Goal: Information Seeking & Learning: Find specific fact

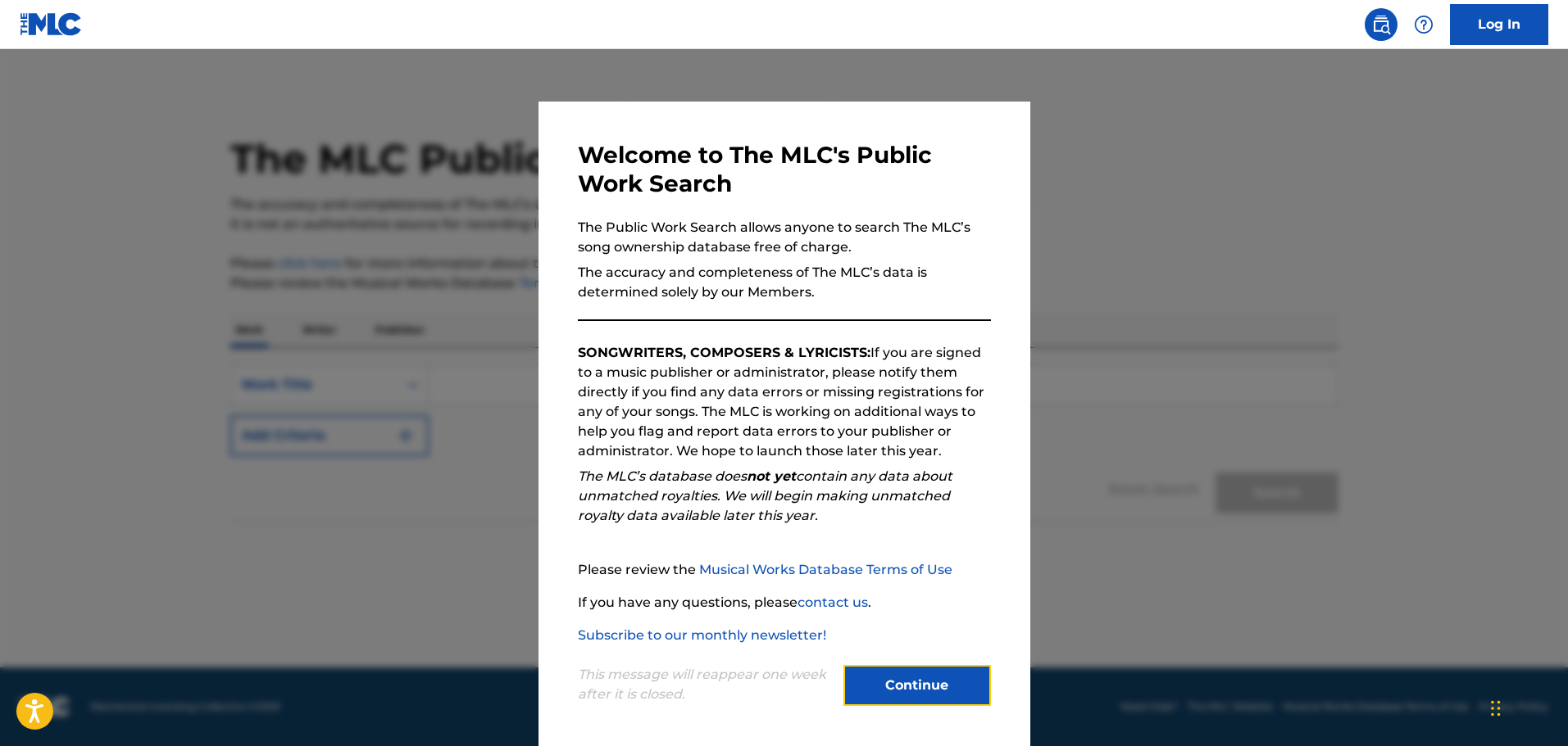
click at [917, 696] on button "Continue" at bounding box center [918, 685] width 148 height 41
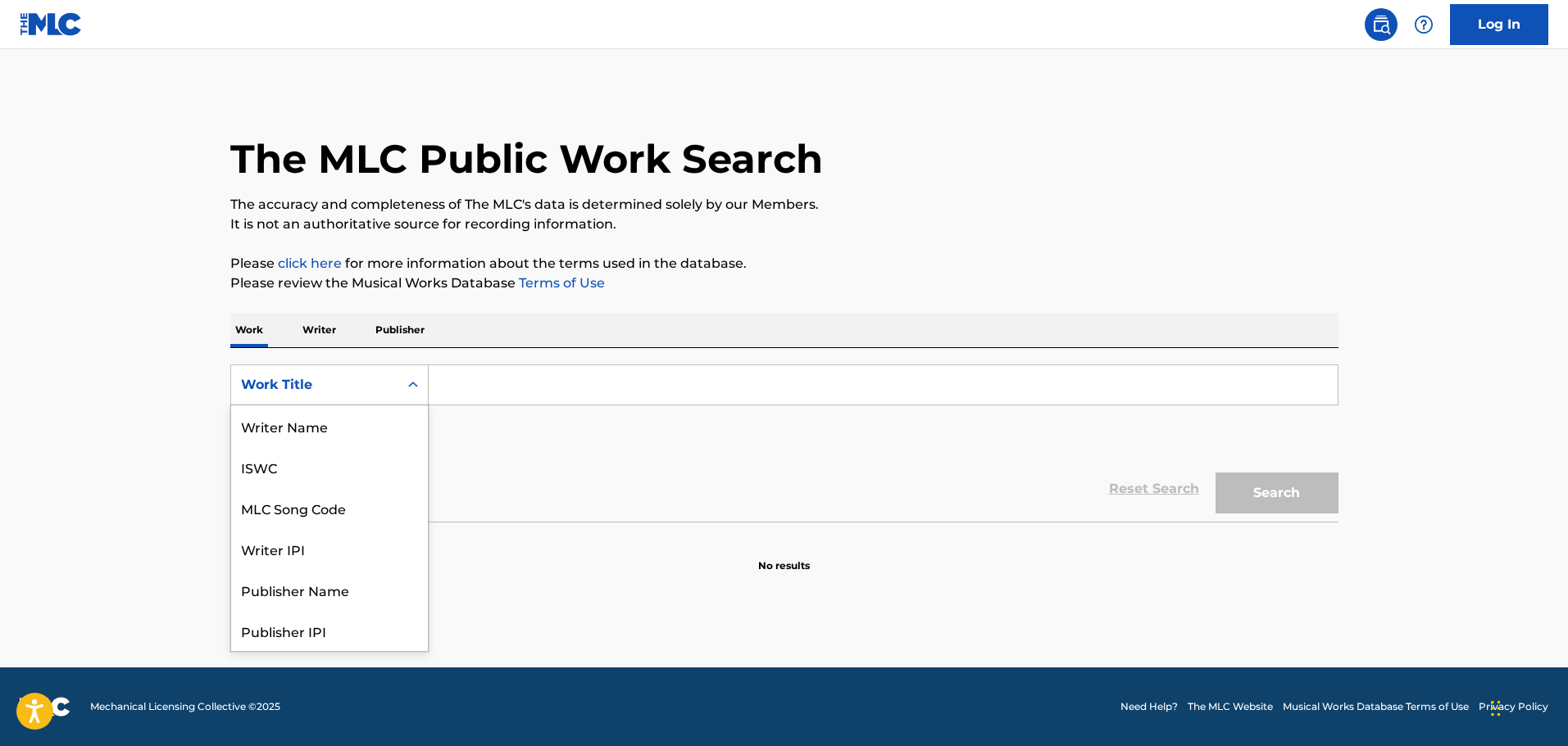
click at [335, 379] on div "Work Title" at bounding box center [314, 384] width 148 height 20
drag, startPoint x: 502, startPoint y: 381, endPoint x: 555, endPoint y: 362, distance: 56.3
click at [502, 381] on input "Search Form" at bounding box center [883, 385] width 909 height 40
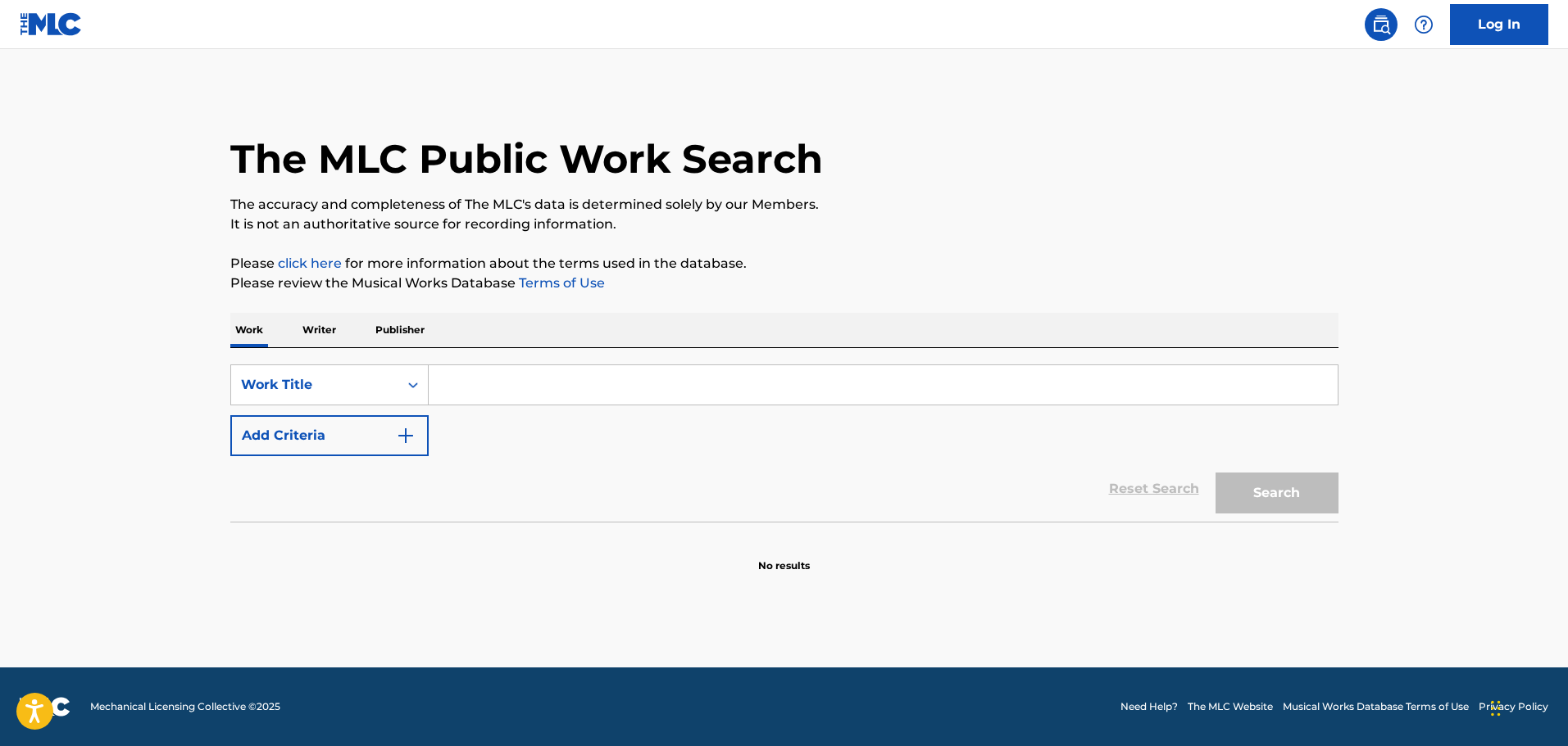
click at [477, 383] on input "Search Form" at bounding box center [883, 385] width 909 height 40
type input "how much"
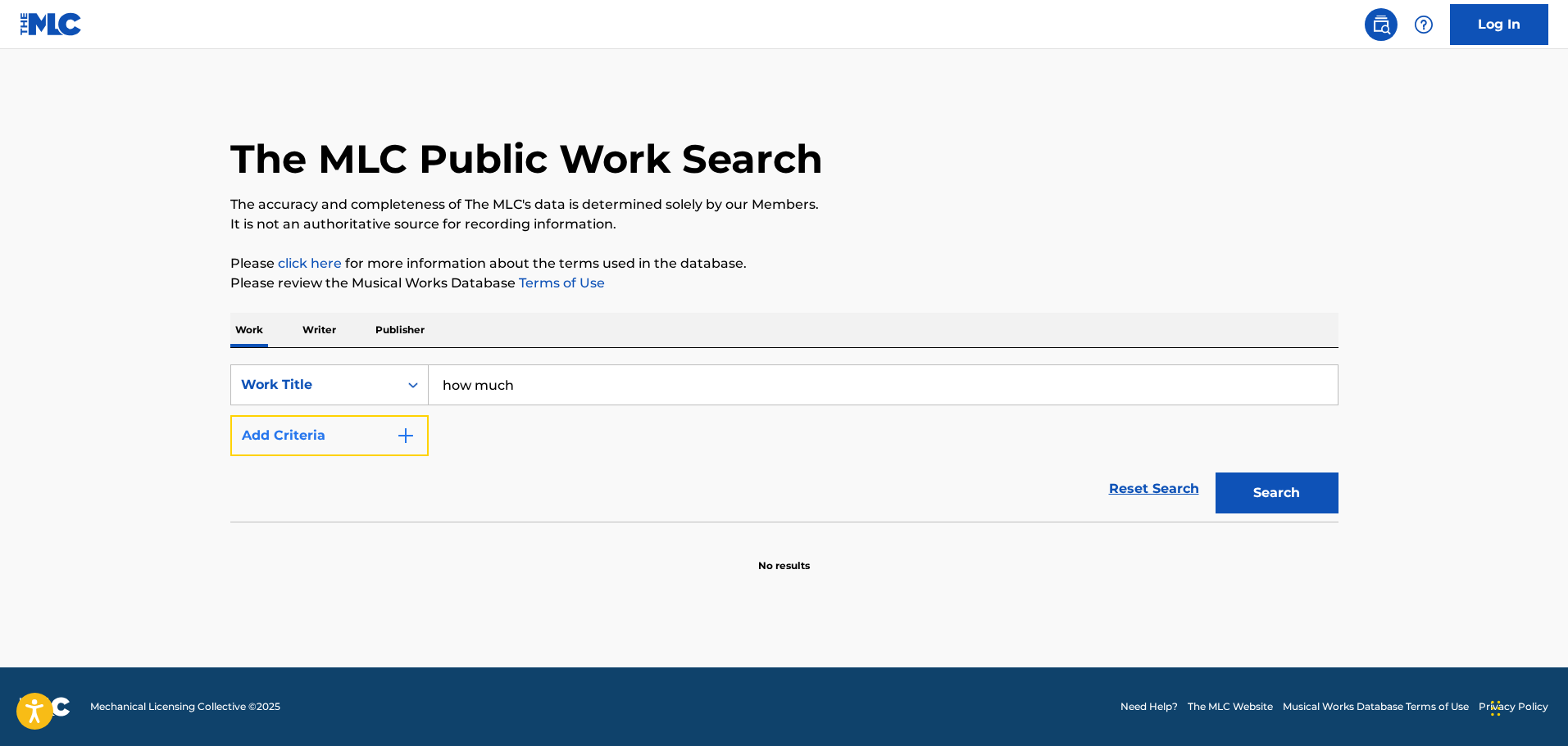
click at [386, 444] on button "Add Criteria" at bounding box center [329, 435] width 198 height 41
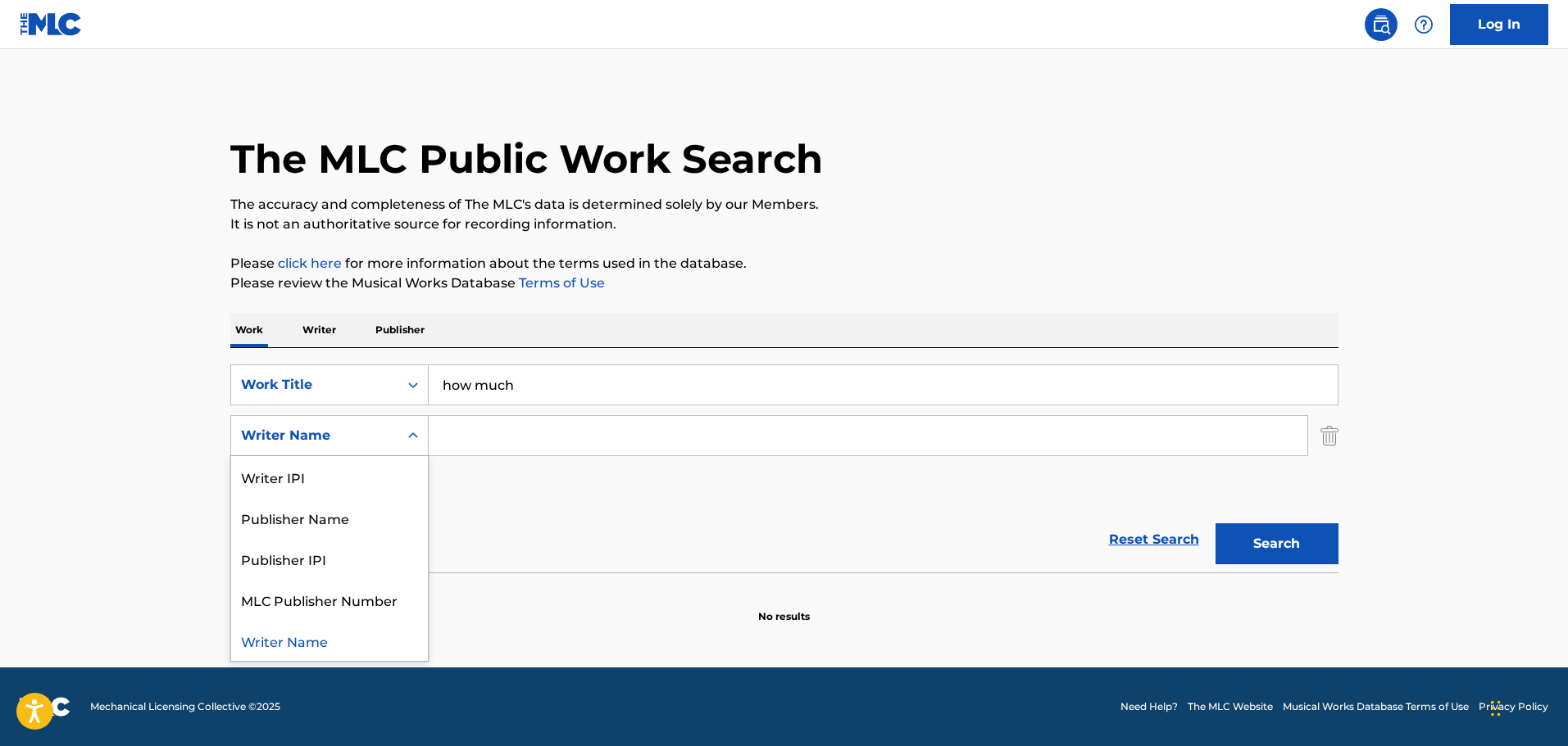
click at [356, 434] on div "Writer Name" at bounding box center [314, 435] width 148 height 20
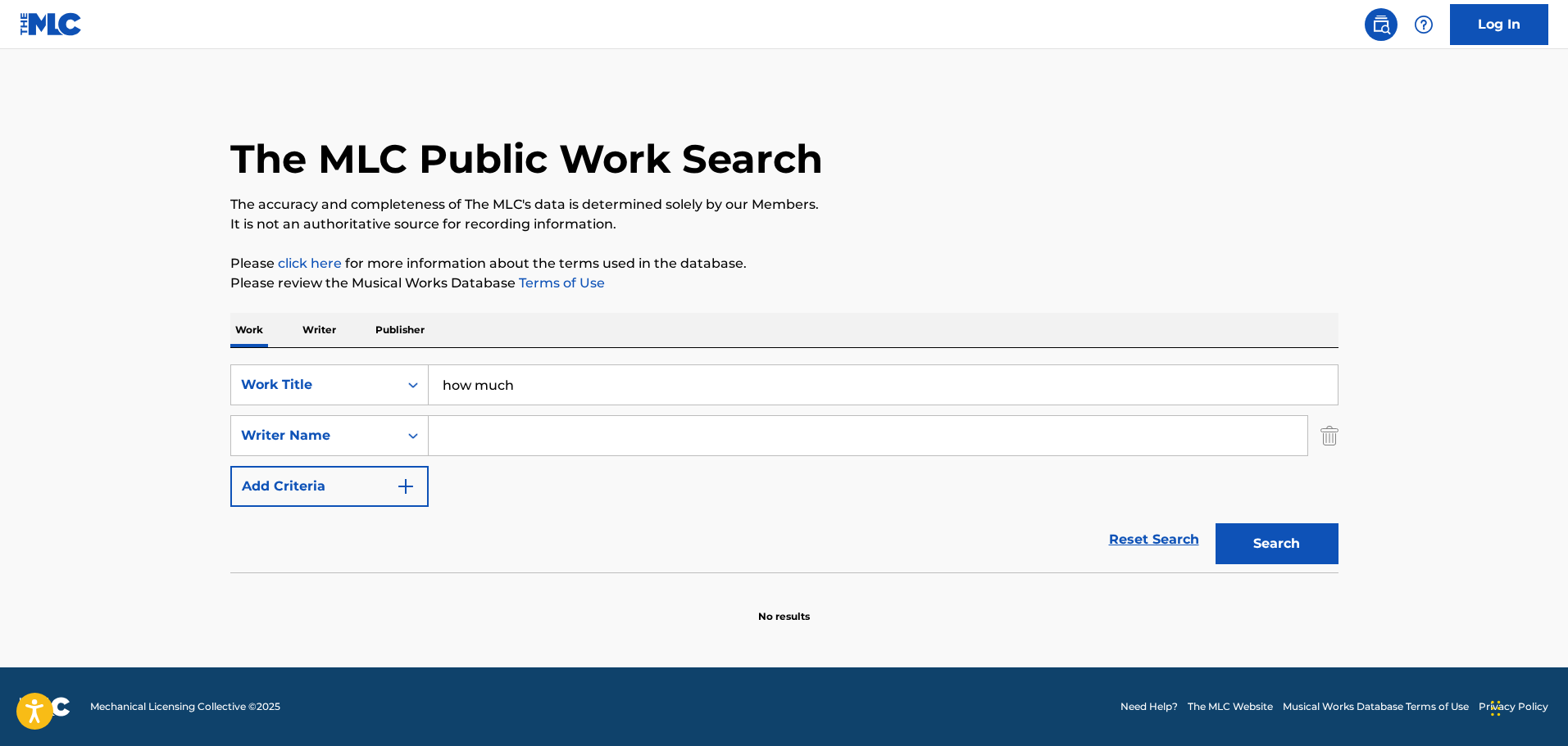
click at [487, 435] on input "Search Form" at bounding box center [868, 436] width 879 height 40
type input "[PERSON_NAME]"
click at [1215, 524] on button "Search" at bounding box center [1276, 543] width 123 height 41
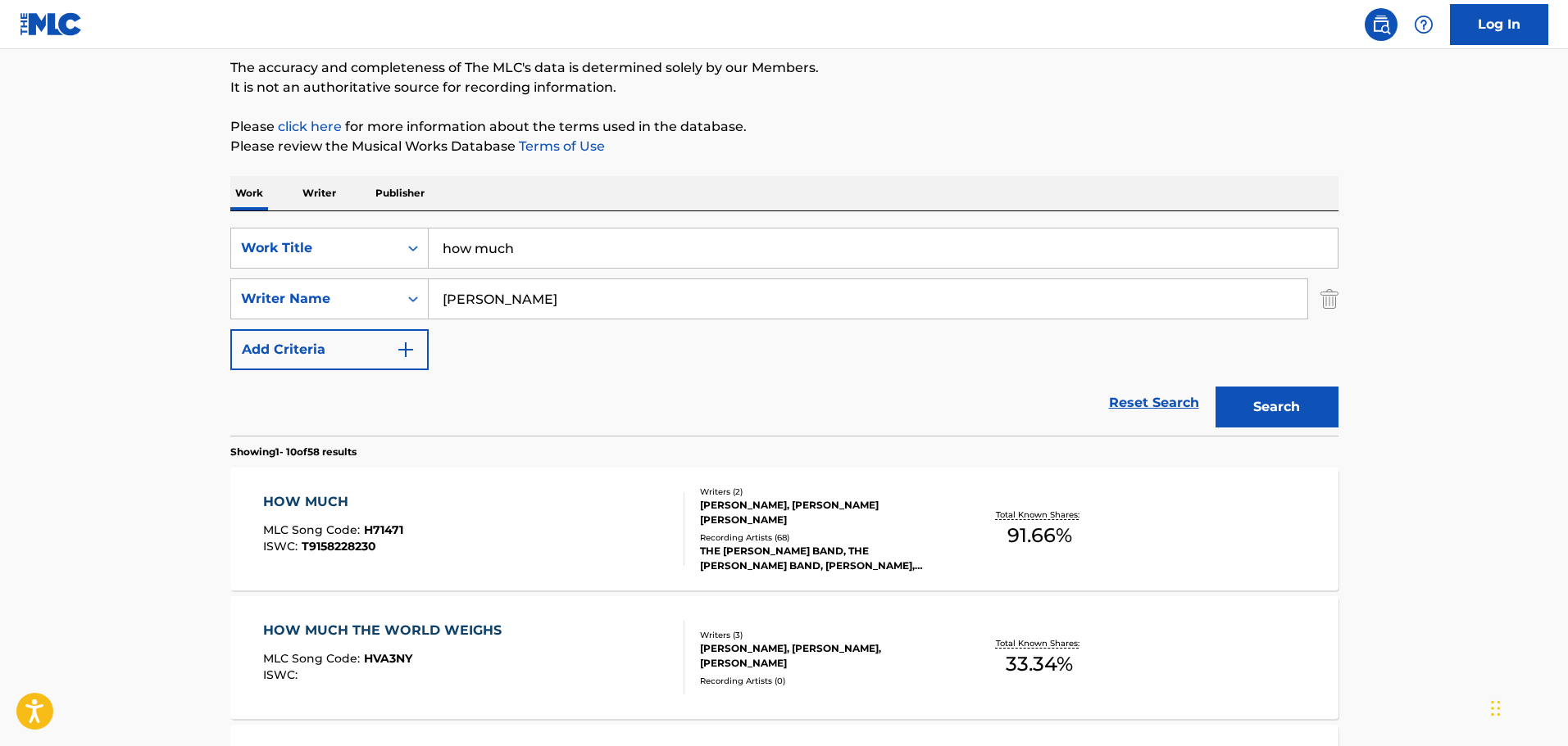
scroll to position [164, 0]
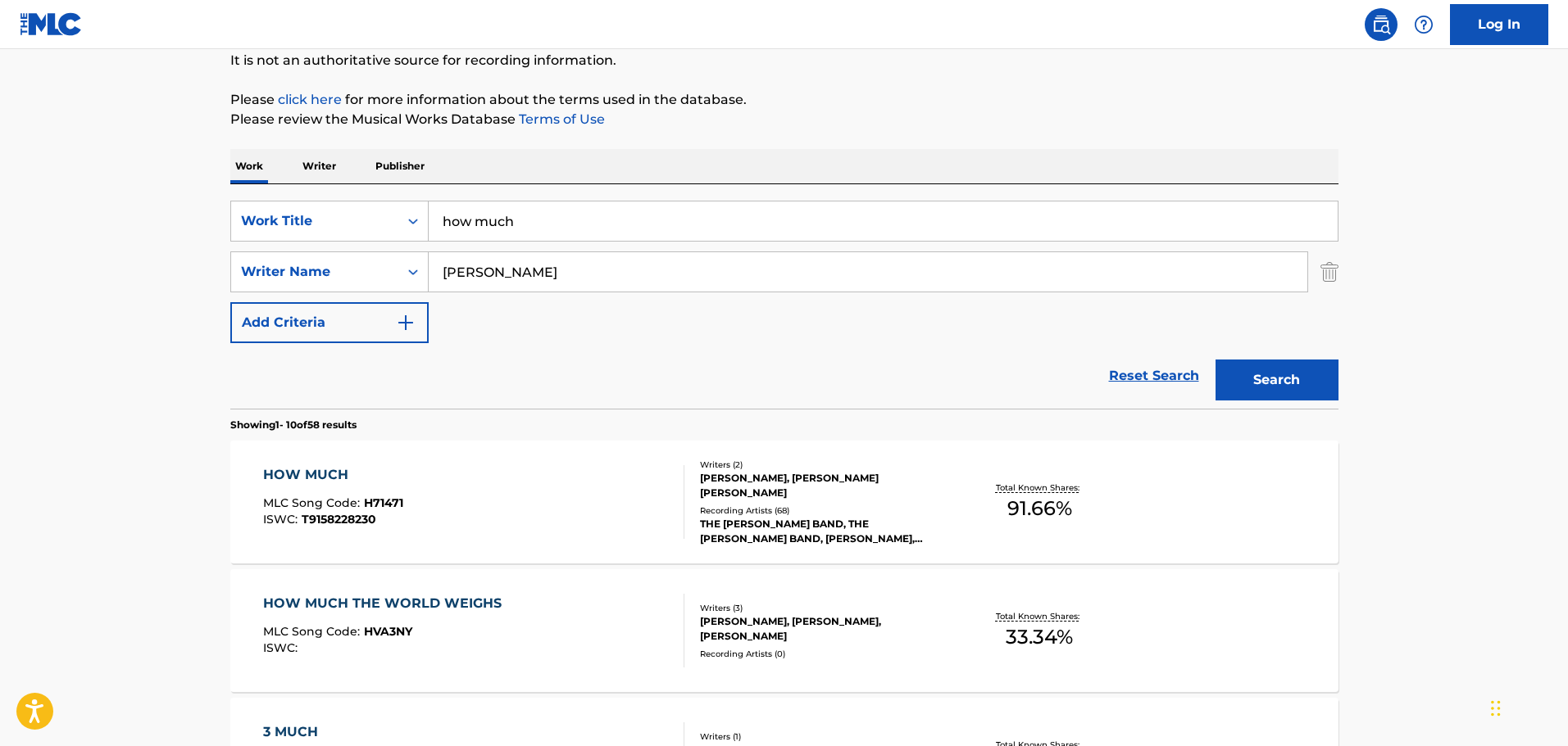
click at [316, 471] on div "HOW MUCH" at bounding box center [333, 475] width 140 height 20
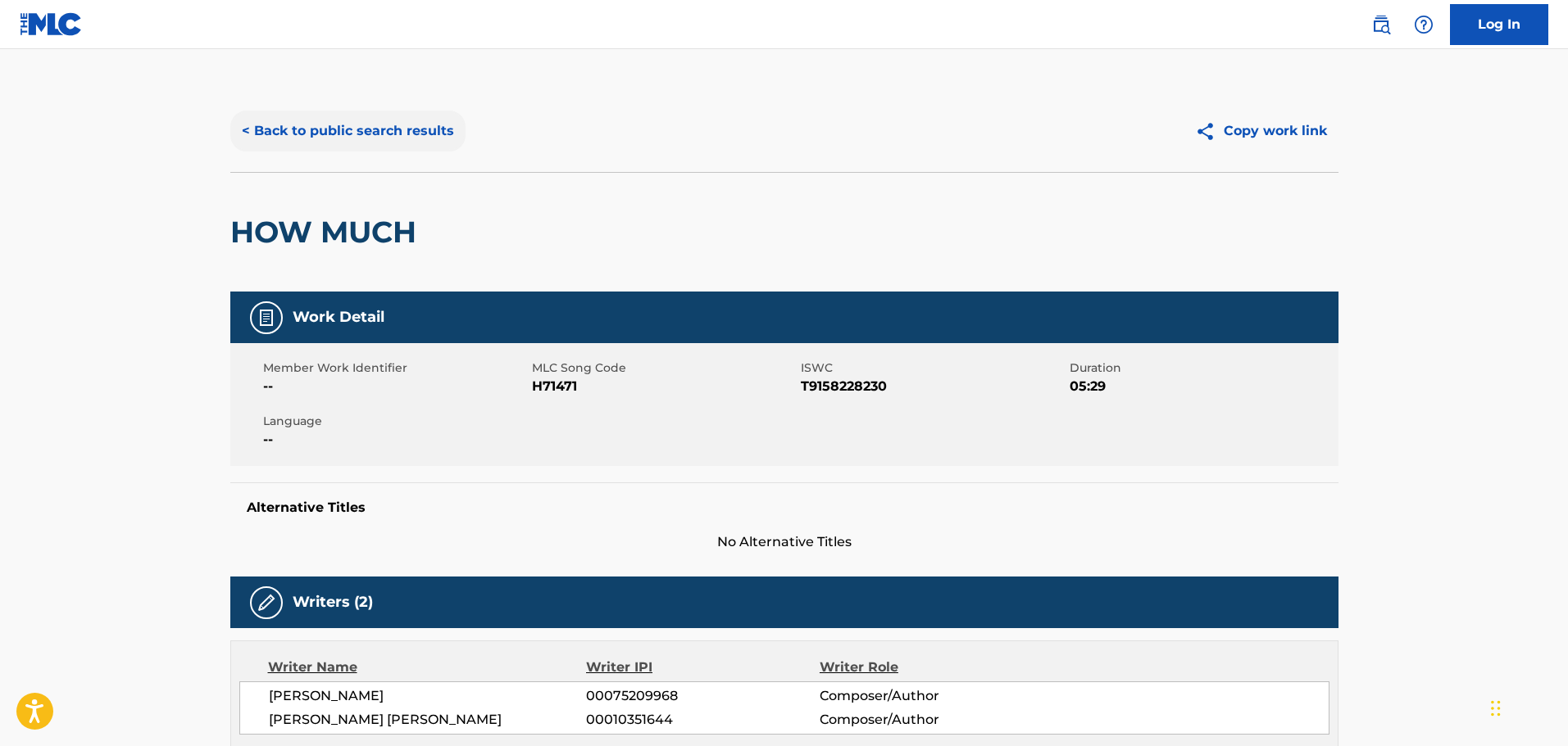
click at [272, 118] on button "< Back to public search results" at bounding box center [347, 131] width 235 height 41
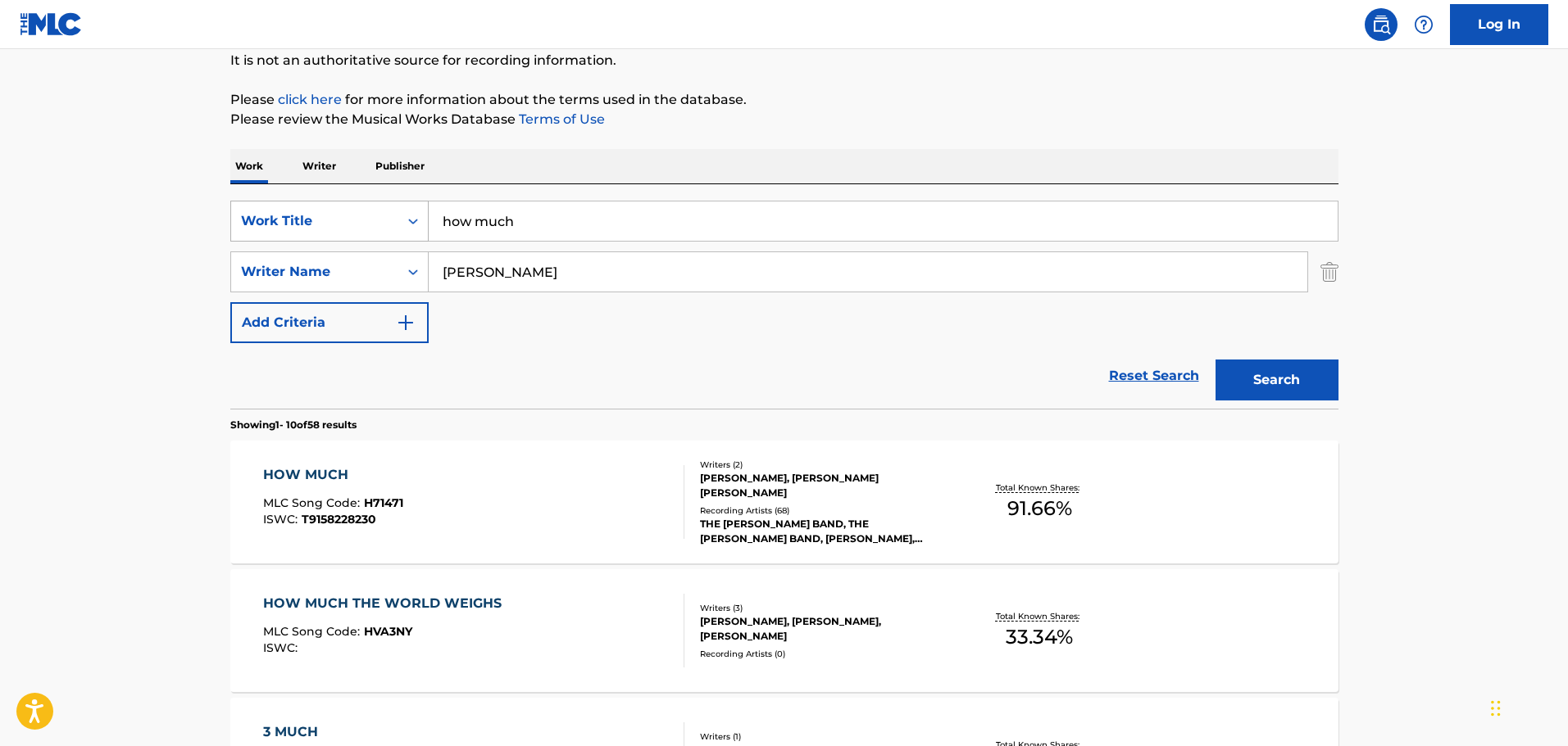
drag, startPoint x: 526, startPoint y: 213, endPoint x: 289, endPoint y: 210, distance: 237.0
click at [289, 210] on div "SearchWithCriteria5a8424da-6f7c-4393-b79c-f1deccff665a Work Title how much" at bounding box center [784, 221] width 1108 height 41
type input "winds of change"
click at [1215, 360] on button "Search" at bounding box center [1276, 380] width 123 height 41
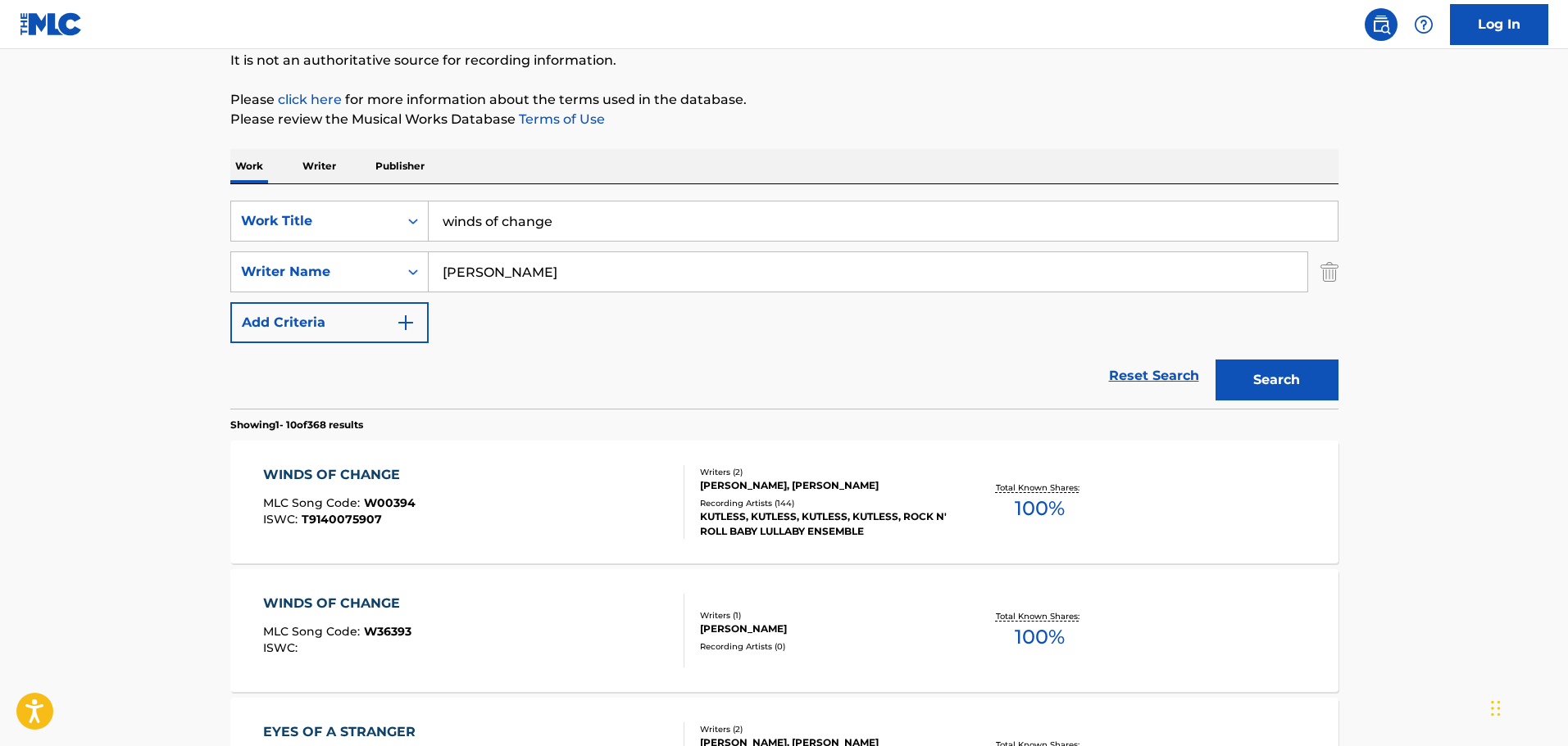
click at [320, 466] on div "WINDS OF CHANGE" at bounding box center [339, 475] width 152 height 20
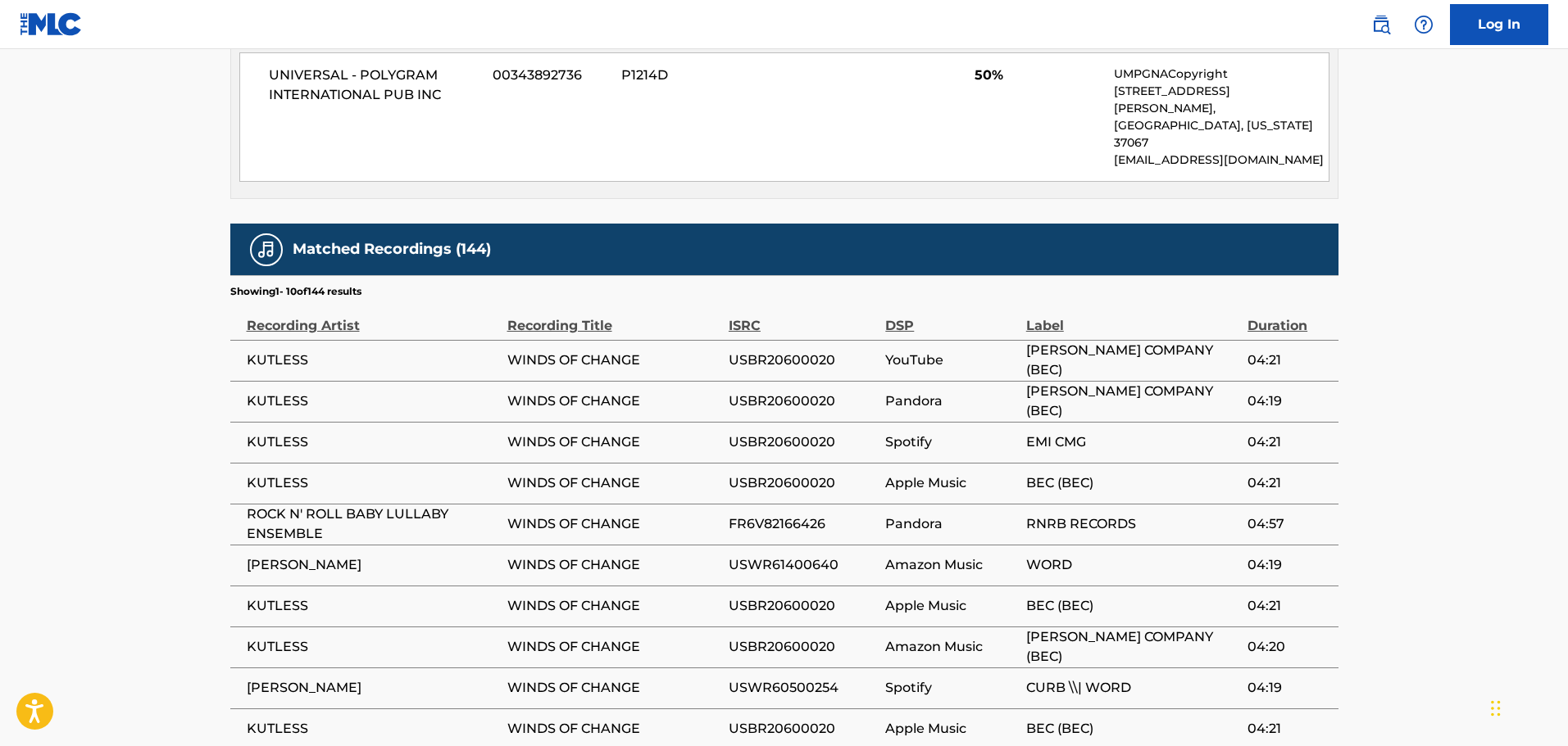
scroll to position [1065, 0]
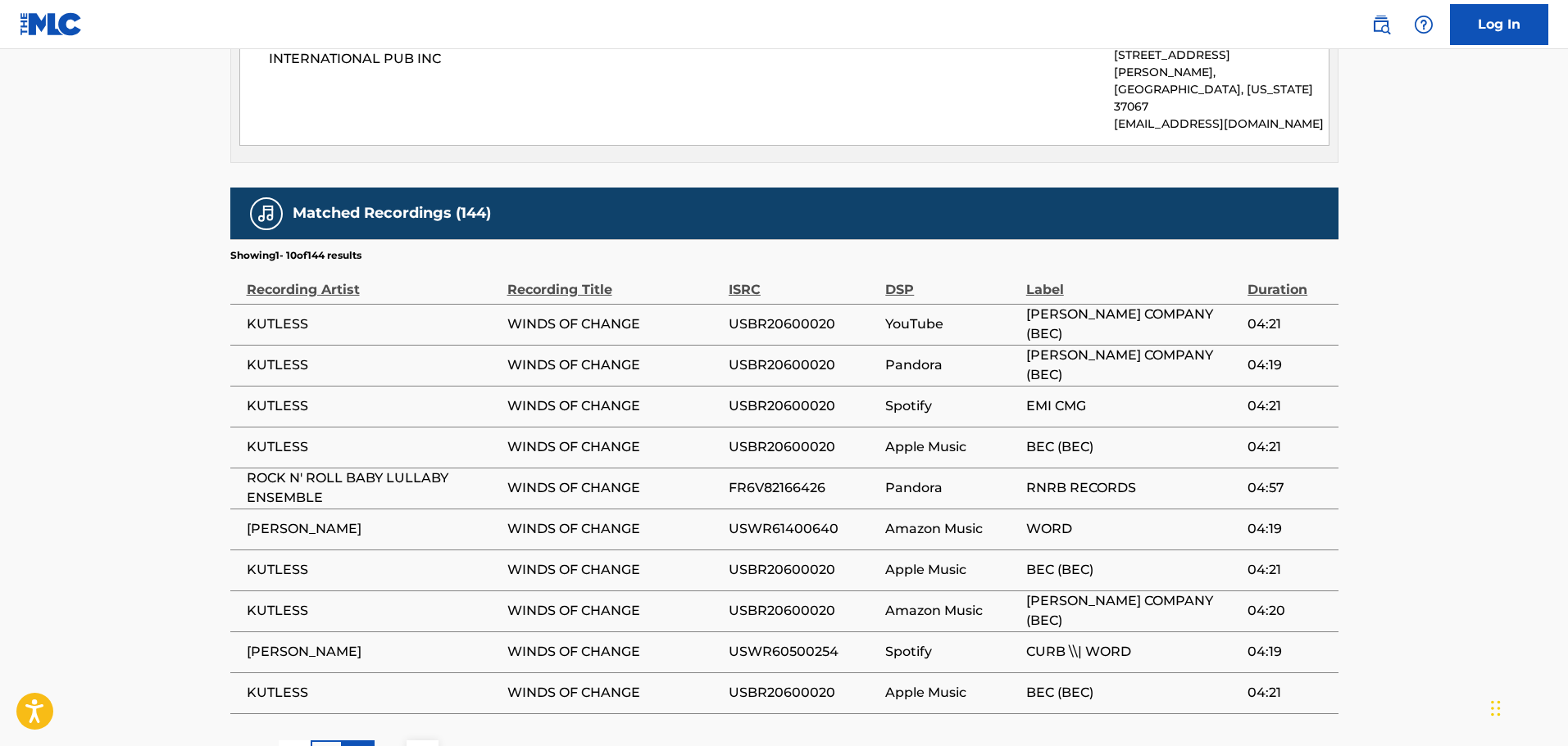
click at [352, 740] on div "2" at bounding box center [359, 756] width 32 height 32
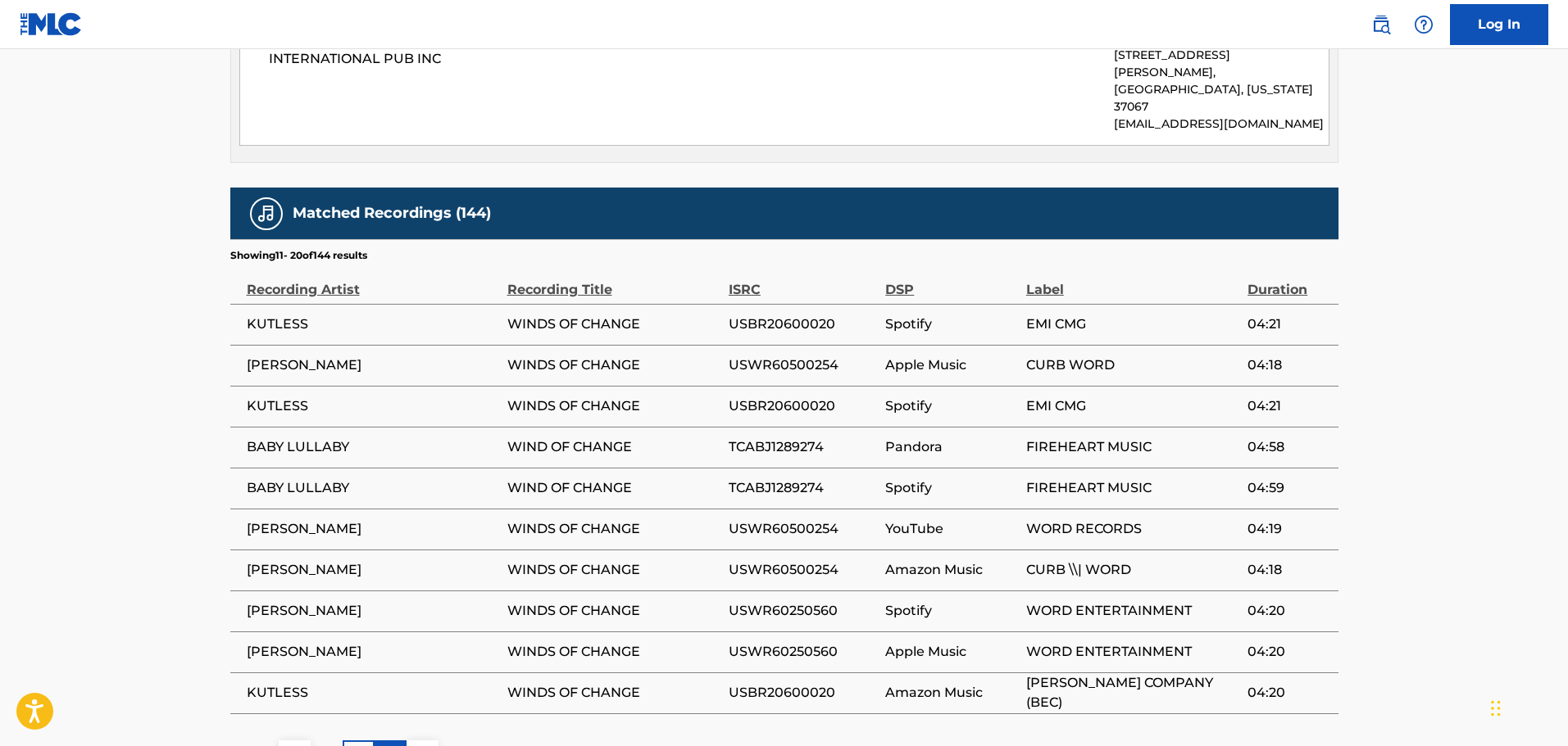
click at [392, 746] on p "3" at bounding box center [390, 755] width 8 height 20
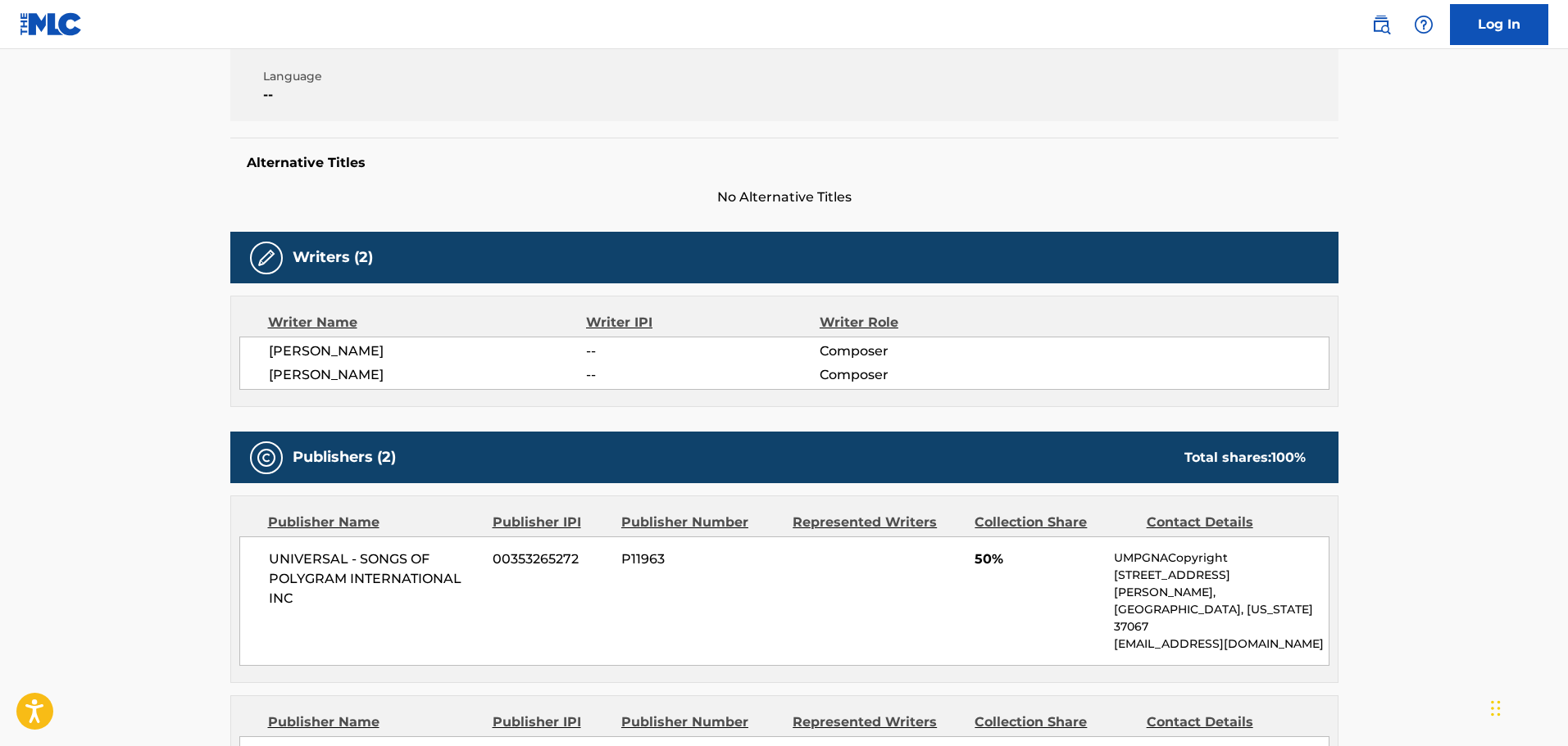
scroll to position [410, 0]
